Goal: Task Accomplishment & Management: Manage account settings

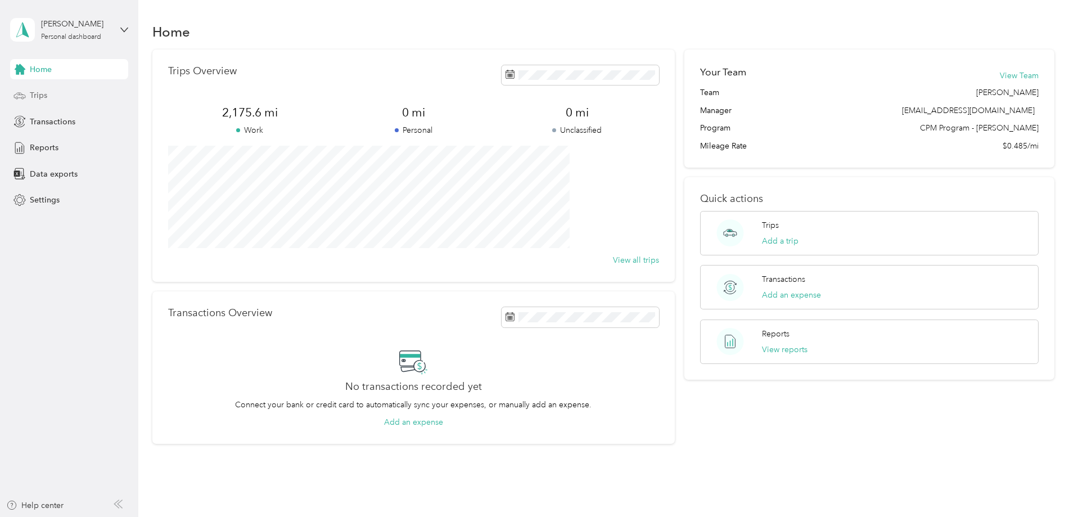
click at [42, 94] on span "Trips" at bounding box center [38, 95] width 17 height 12
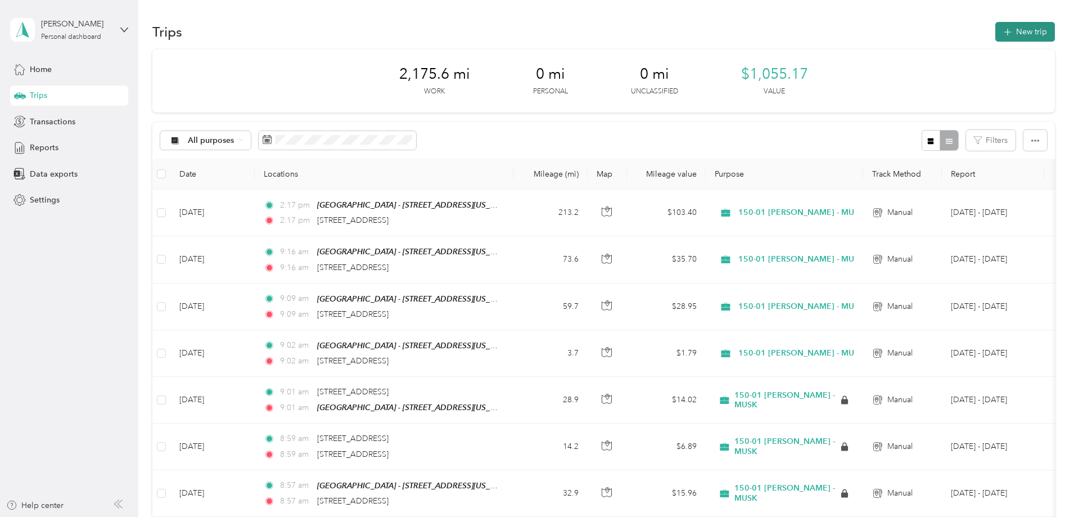
click at [995, 34] on button "New trip" at bounding box center [1025, 32] width 60 height 20
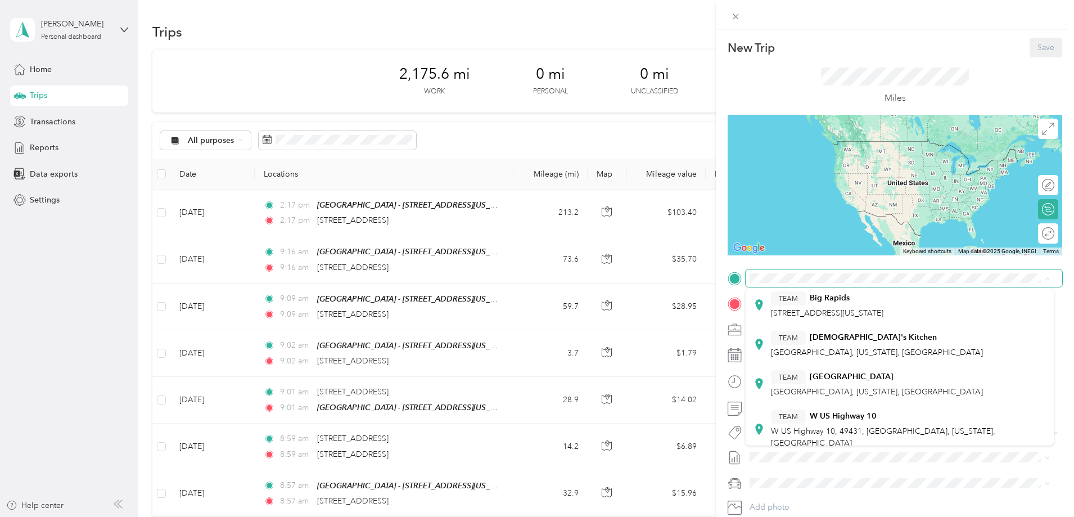
scroll to position [260, 0]
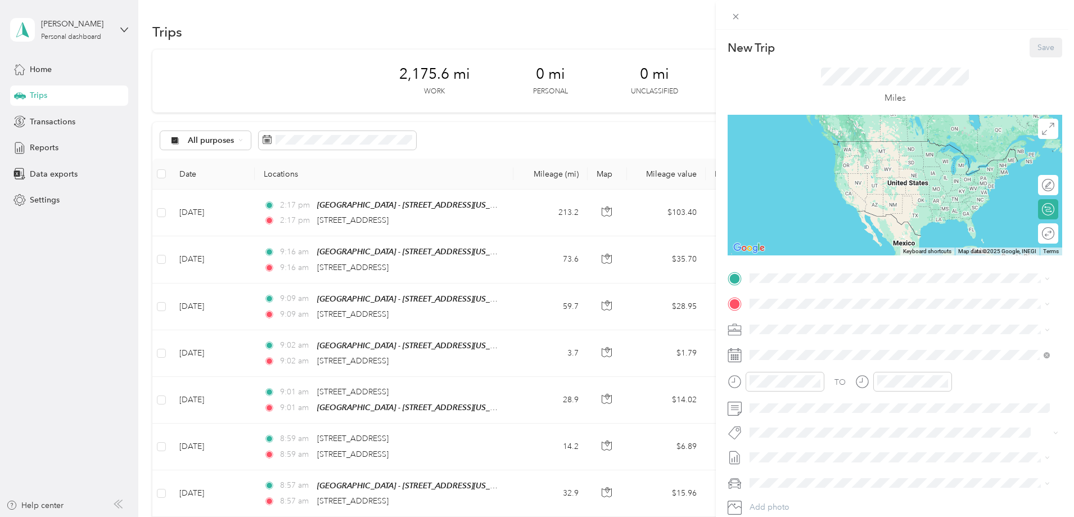
click at [833, 433] on div "TEAM Muskegon - [STREET_ADDRESS][US_STATE]" at bounding box center [851, 447] width 160 height 28
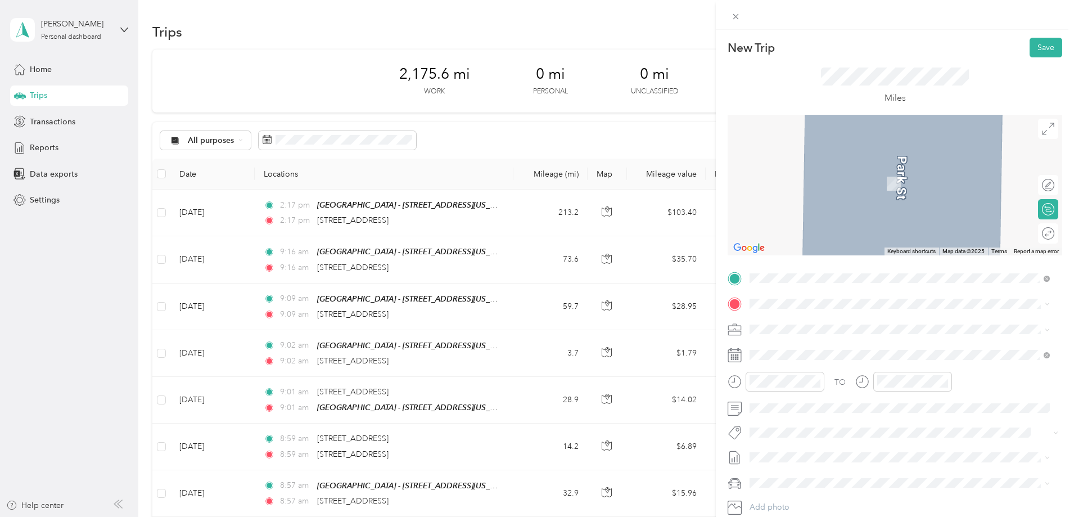
click at [825, 347] on span "[STREET_ADDRESS][US_STATE]" at bounding box center [827, 343] width 112 height 10
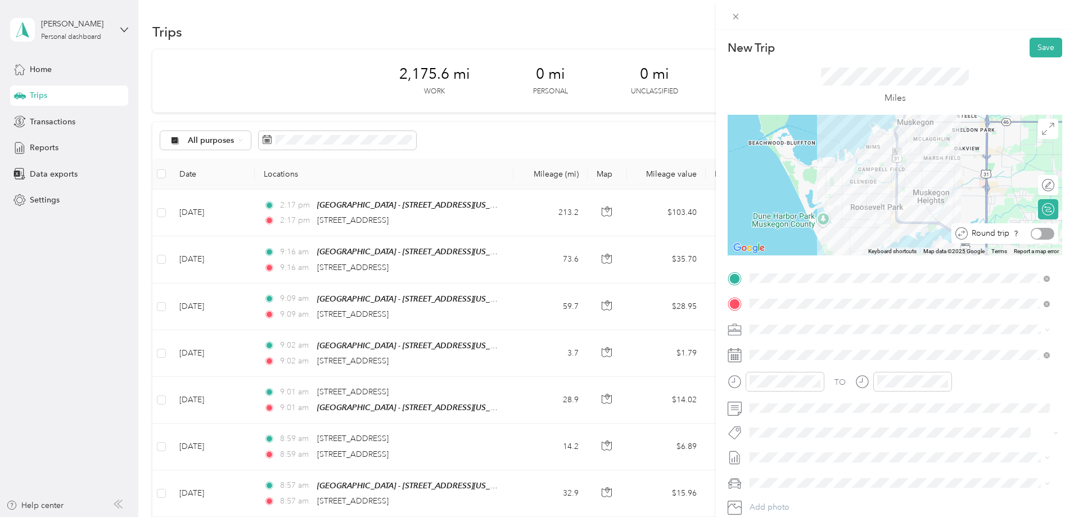
click at [1032, 236] on div at bounding box center [1037, 233] width 10 height 10
click at [843, 359] on span at bounding box center [903, 355] width 316 height 18
click at [734, 353] on icon at bounding box center [734, 355] width 14 height 14
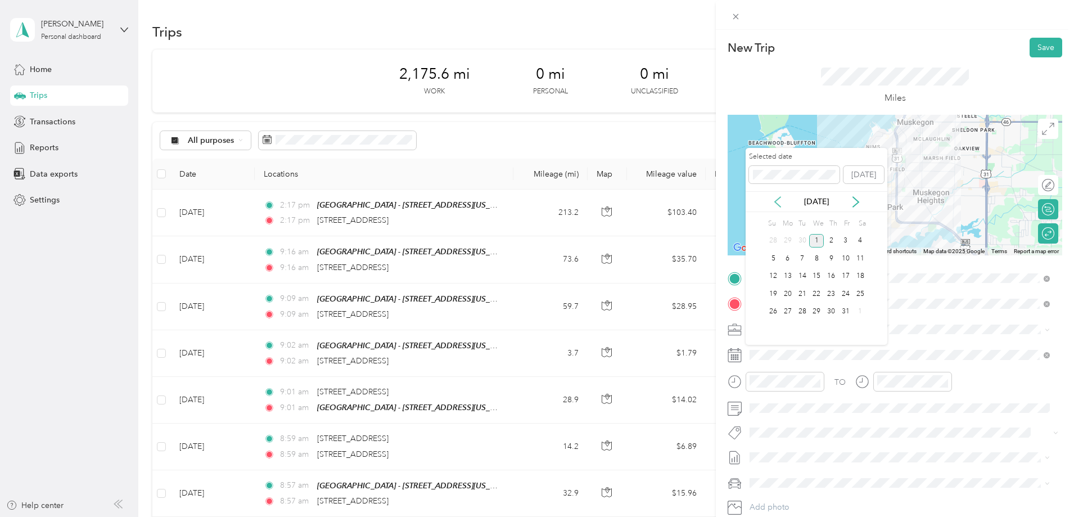
click at [775, 199] on icon at bounding box center [777, 201] width 11 height 11
click at [799, 311] on div "30" at bounding box center [802, 312] width 15 height 14
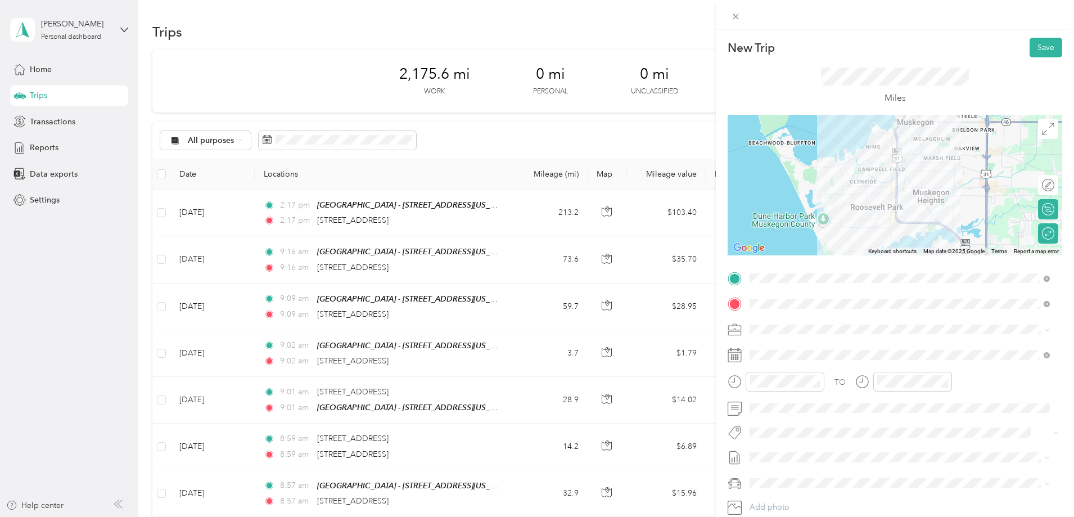
click at [836, 406] on span "150-01 [PERSON_NAME] - MUSK" at bounding box center [812, 406] width 118 height 10
click at [1031, 50] on button "Save" at bounding box center [1045, 48] width 33 height 20
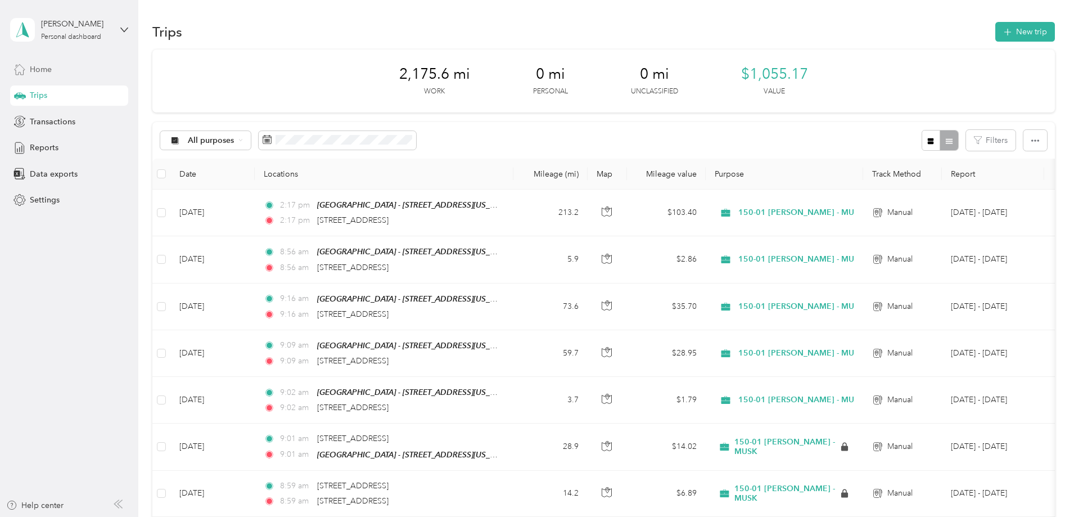
click at [43, 67] on span "Home" at bounding box center [41, 70] width 22 height 12
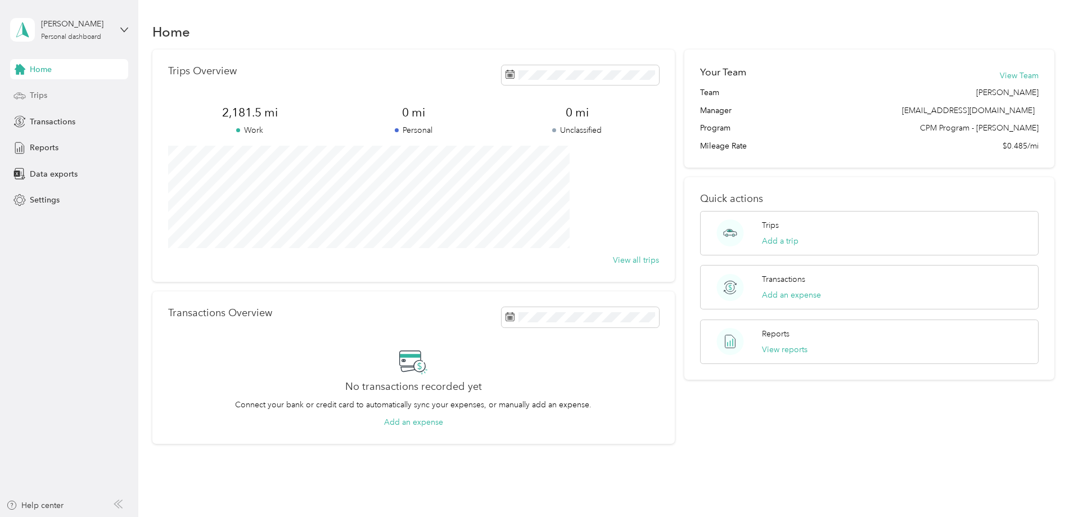
click at [42, 96] on span "Trips" at bounding box center [38, 95] width 17 height 12
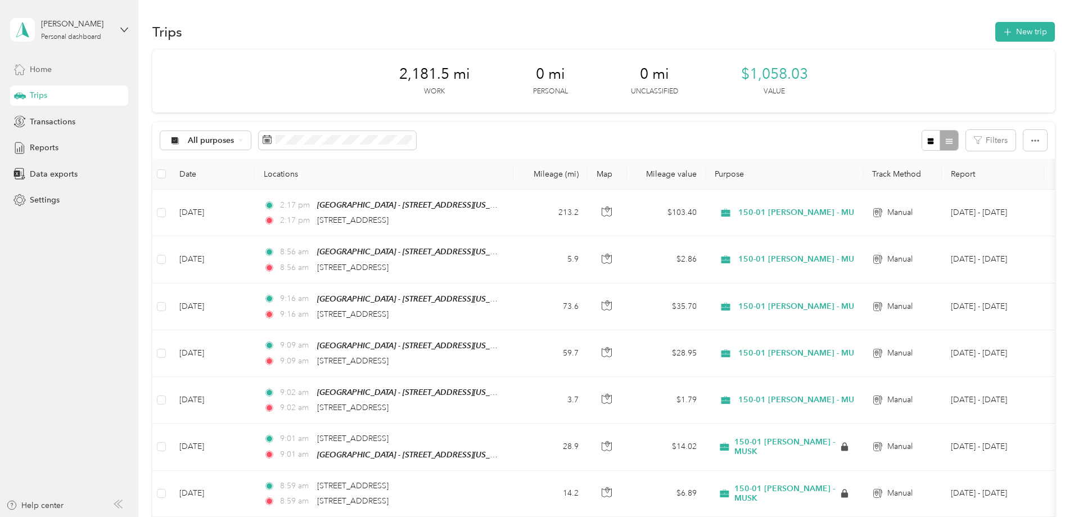
click at [51, 67] on span "Home" at bounding box center [41, 70] width 22 height 12
